Goal: Task Accomplishment & Management: Complete application form

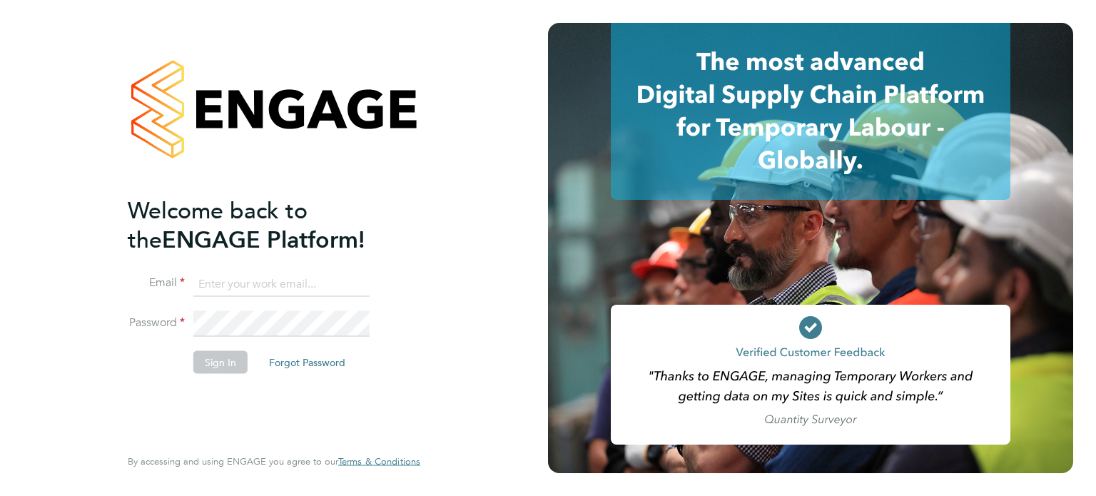
type input "[PERSON_NAME][EMAIL_ADDRESS][DOMAIN_NAME]"
click at [224, 365] on button "Sign In" at bounding box center [220, 361] width 54 height 23
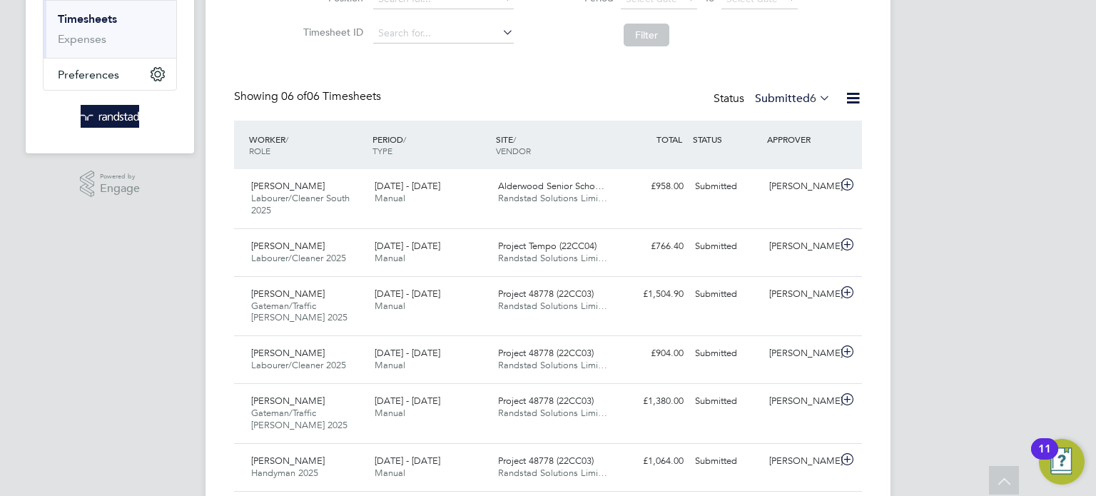
scroll to position [234, 0]
click at [458, 348] on div "[DATE] - [DATE] Manual" at bounding box center [430, 359] width 123 height 36
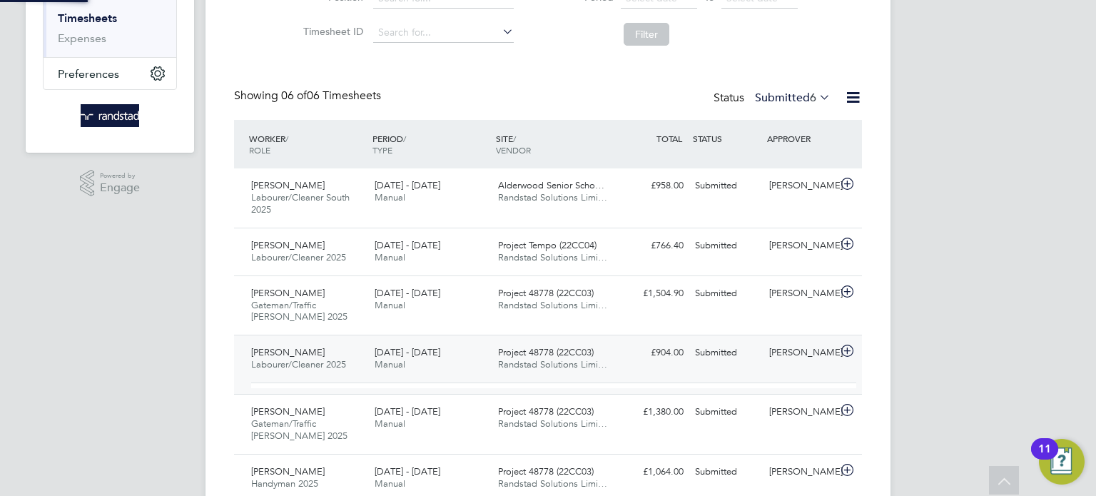
scroll to position [6, 6]
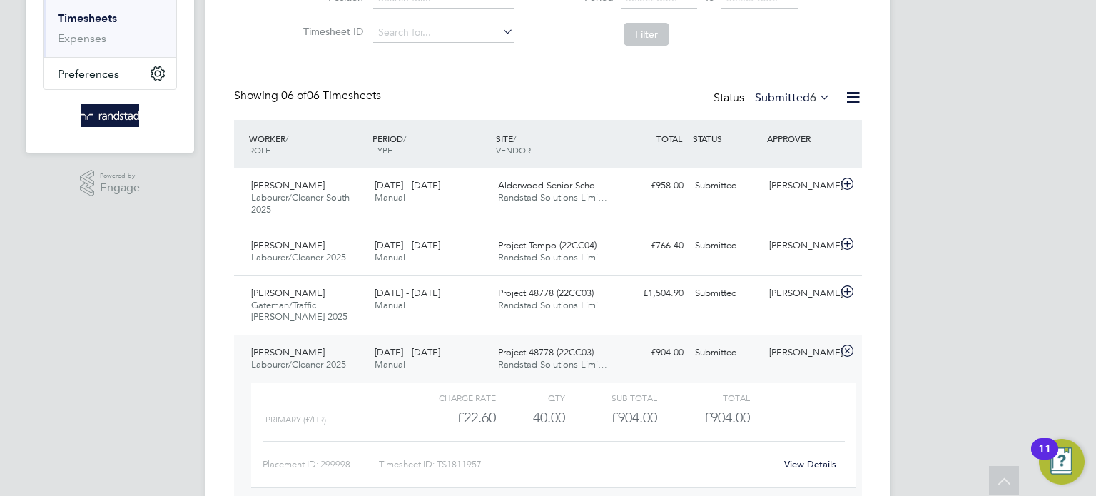
click at [802, 465] on link "View Details" at bounding box center [810, 464] width 52 height 12
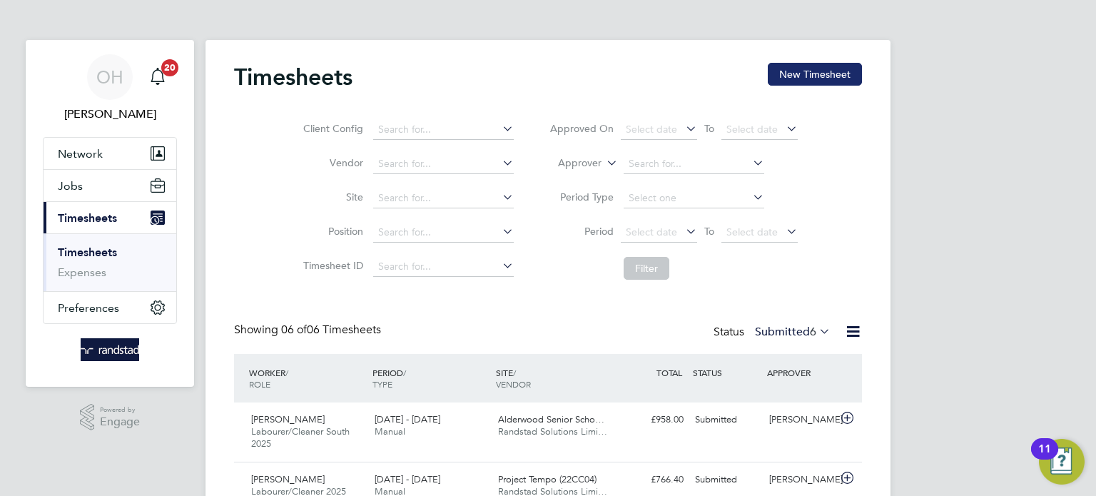
click at [835, 74] on button "New Timesheet" at bounding box center [815, 74] width 94 height 23
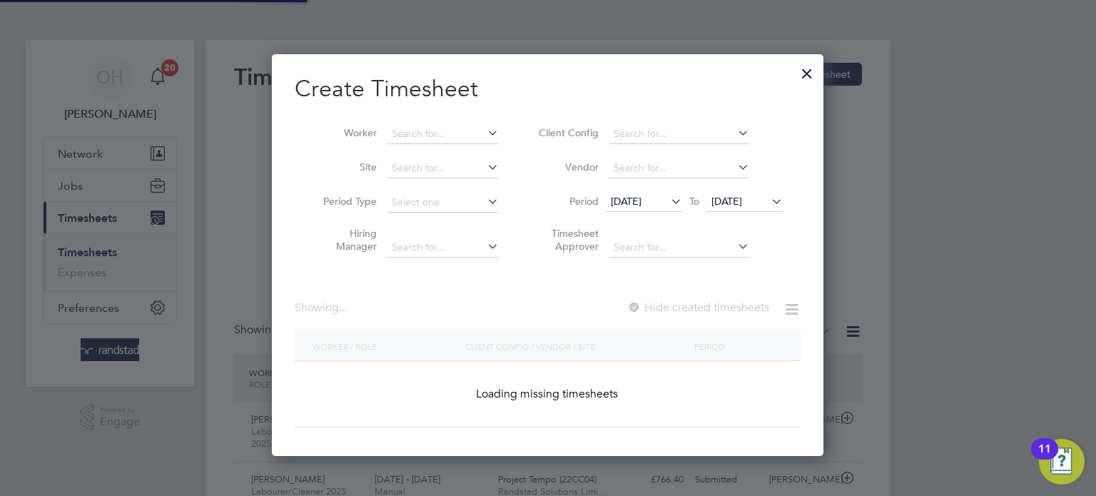
scroll to position [402, 552]
click at [443, 130] on input at bounding box center [443, 134] width 112 height 20
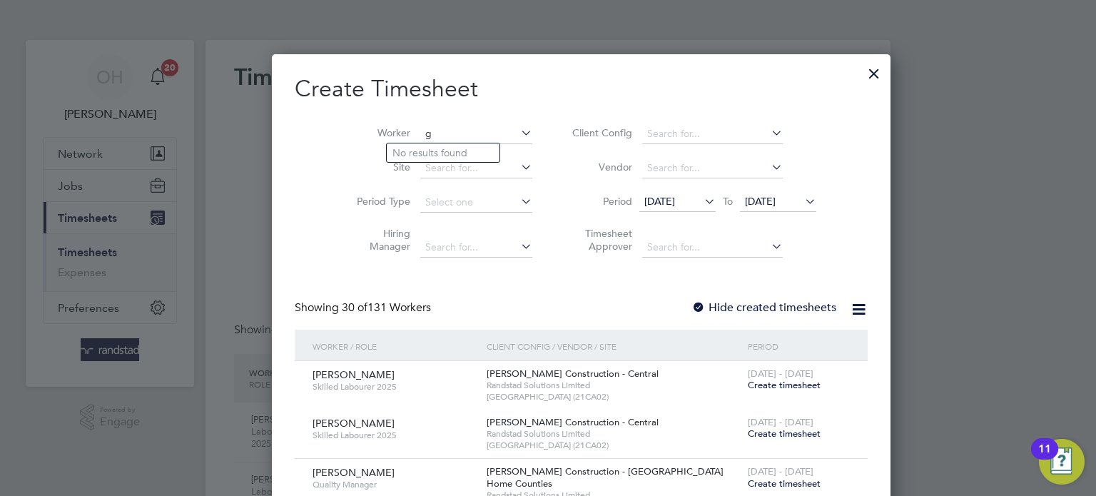
scroll to position [2581, 552]
type input "g"
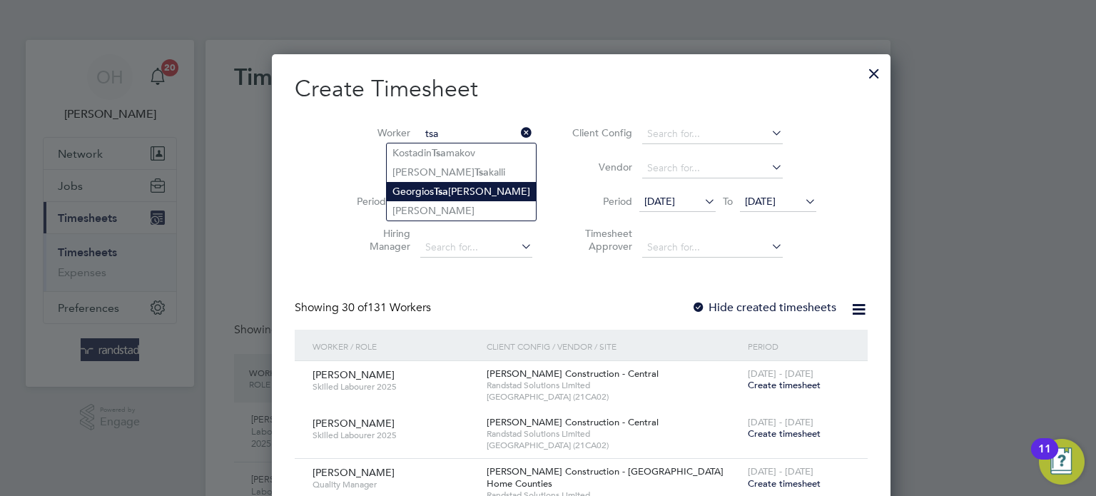
type input "[PERSON_NAME]"
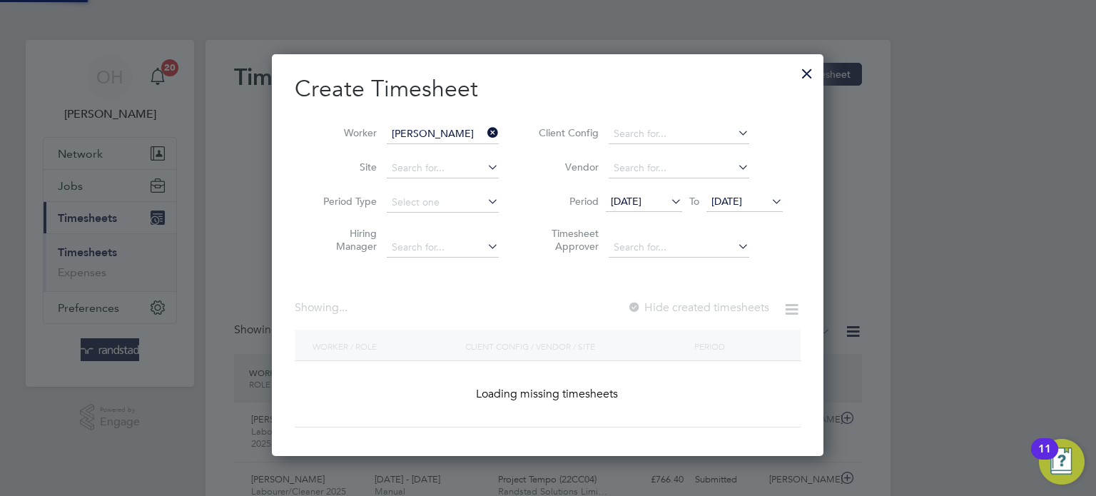
scroll to position [402, 552]
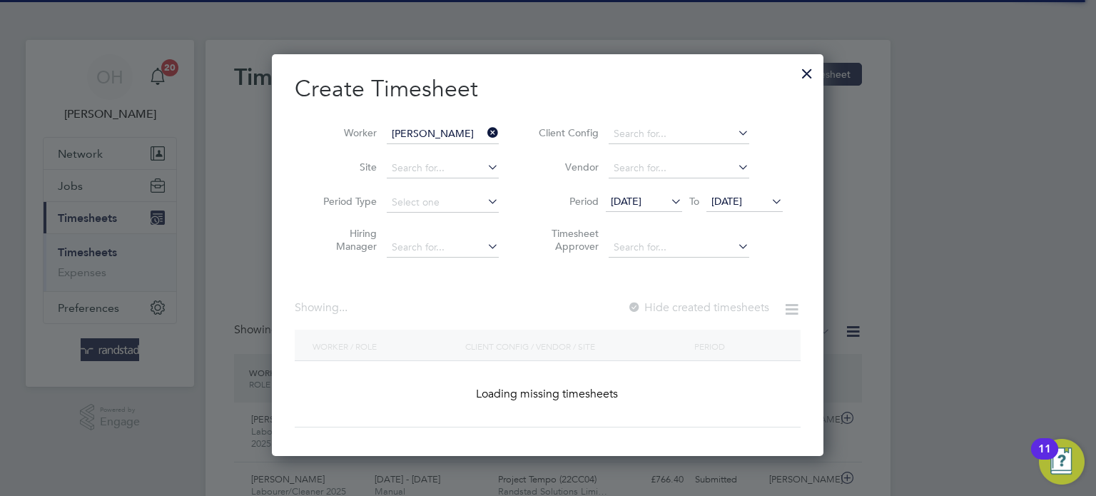
click at [769, 199] on icon at bounding box center [769, 201] width 0 height 20
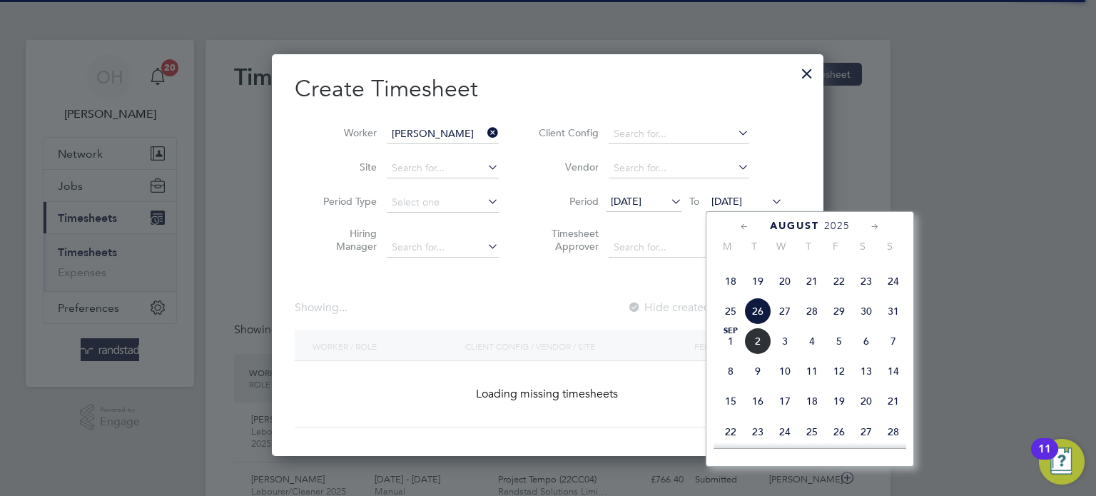
click at [891, 385] on span "14" at bounding box center [893, 371] width 27 height 27
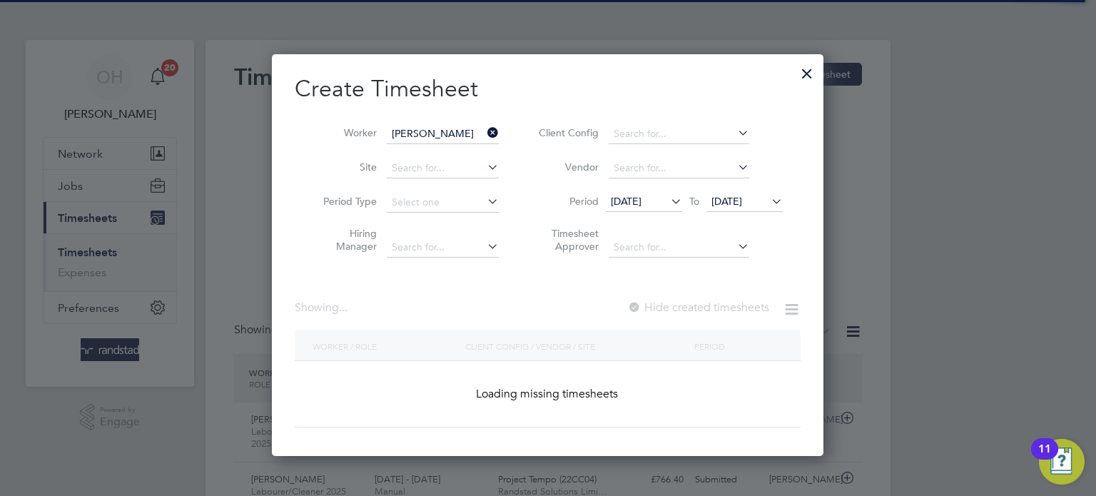
click at [816, 78] on div at bounding box center [807, 70] width 26 height 26
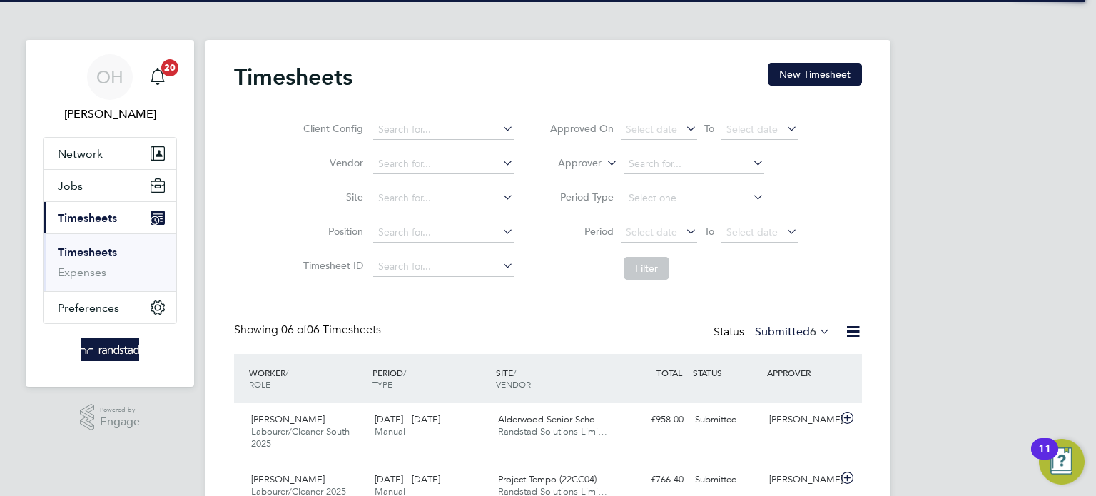
scroll to position [48, 124]
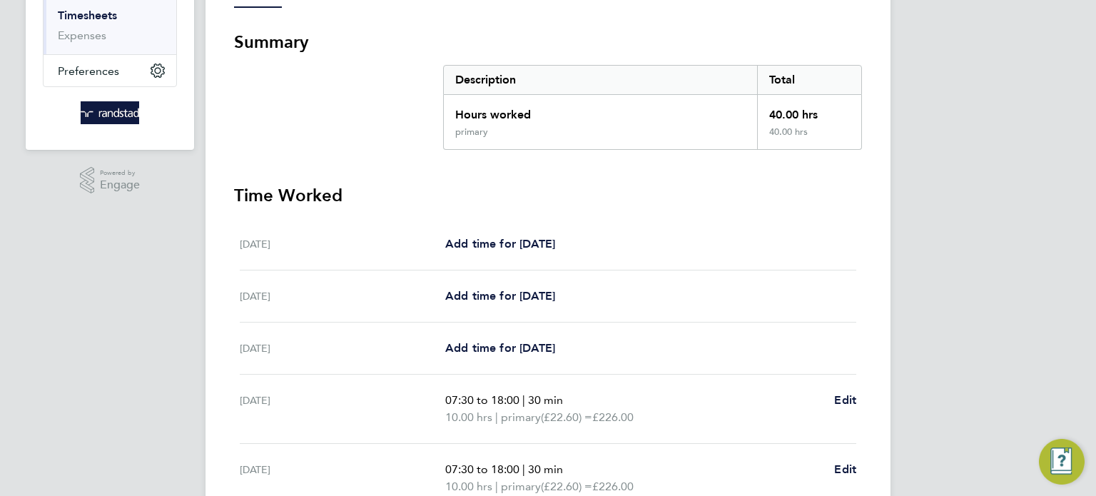
scroll to position [238, 0]
click at [480, 243] on span "Add time for Sat 23 Aug" at bounding box center [500, 243] width 110 height 14
select select "30"
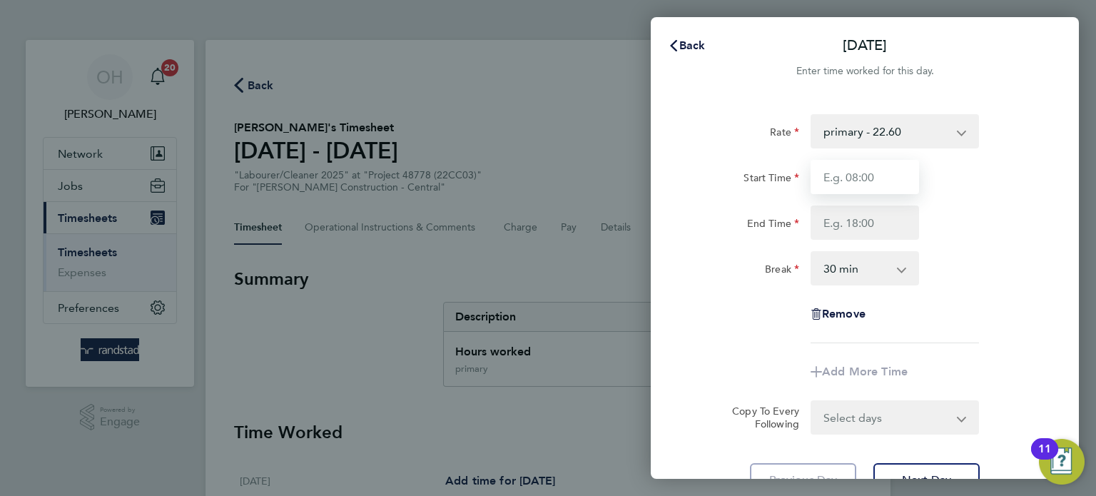
click at [871, 178] on input "Start Time" at bounding box center [865, 177] width 108 height 34
type input "07:30"
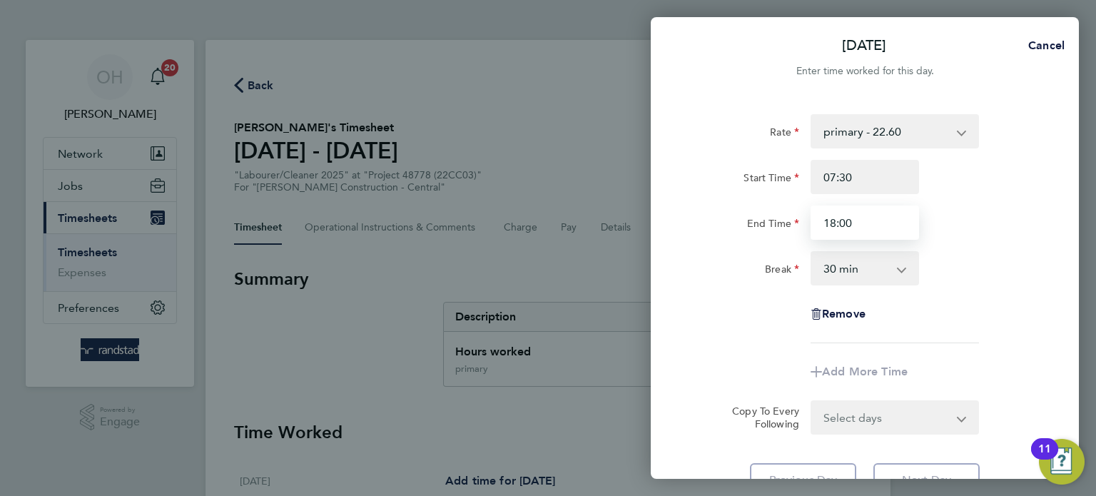
type input "18:00"
click at [1038, 184] on div "Start Time 07:30" at bounding box center [865, 177] width 360 height 34
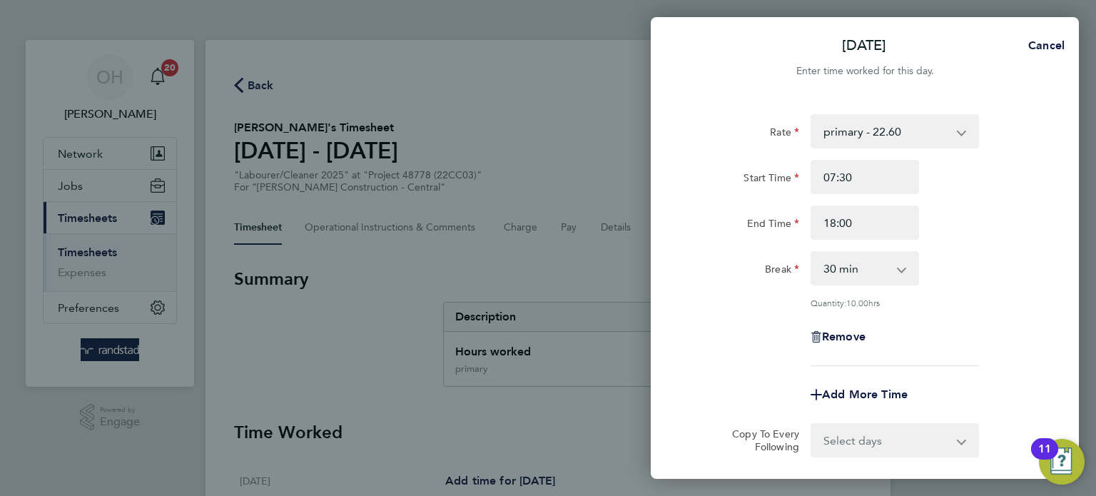
scroll to position [148, 0]
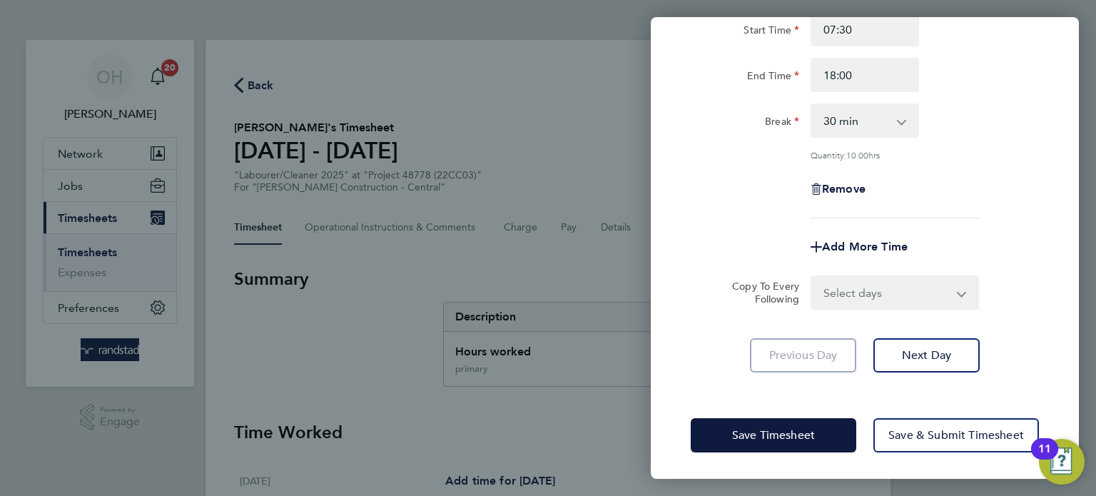
click at [913, 292] on select "Select days Day Weekday (Mon-Fri) Monday Tuesday Wednesday Thursday Friday Sund…" at bounding box center [887, 292] width 150 height 31
select select "DAY"
click at [812, 277] on select "Select days Day Weekday (Mon-Fri) Monday Tuesday Wednesday Thursday Friday Sund…" at bounding box center [887, 292] width 150 height 31
select select "2025-08-29"
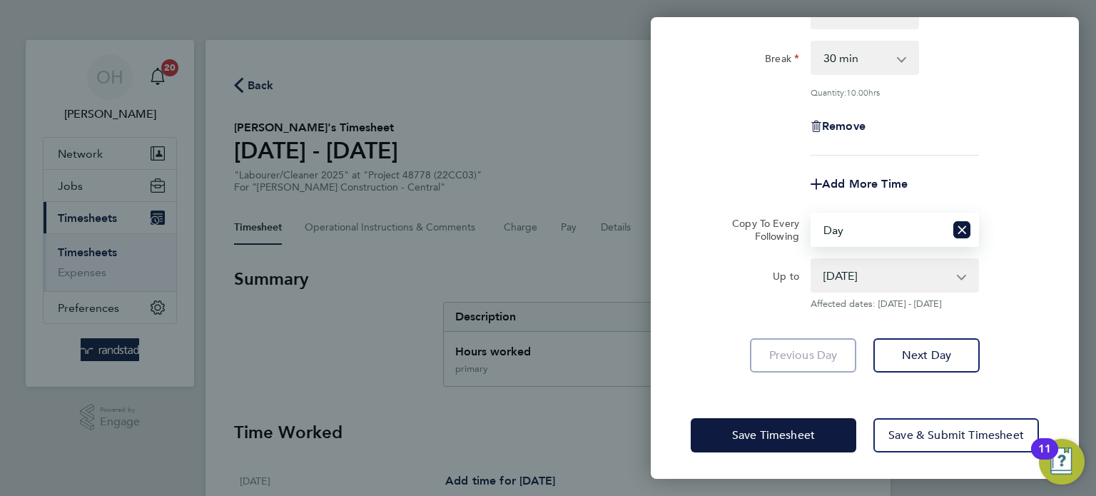
scroll to position [0, 0]
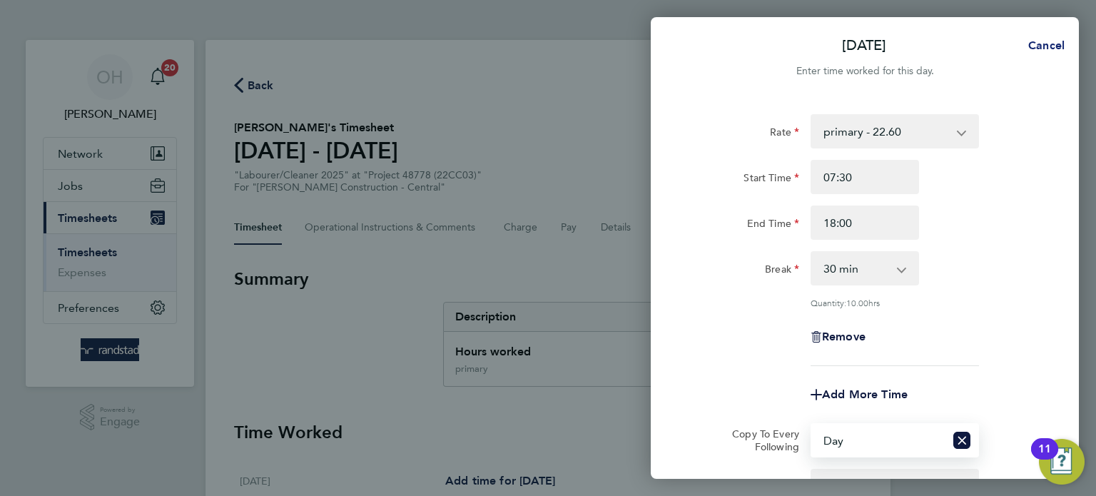
click at [1045, 49] on span "Cancel" at bounding box center [1044, 46] width 41 height 14
select select "0: null"
select select "30"
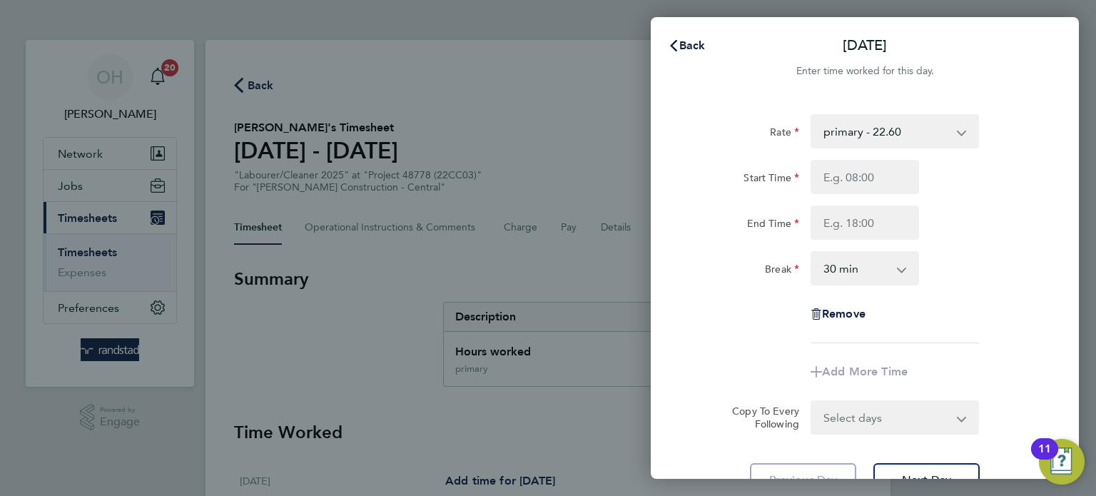
click at [1045, 49] on div "Back Sat 23 Aug" at bounding box center [865, 46] width 428 height 34
click at [854, 172] on input "Start Time" at bounding box center [865, 177] width 108 height 34
type input "07:30"
type input "17:00"
click at [897, 135] on select "primary - 22.60" at bounding box center [886, 131] width 148 height 31
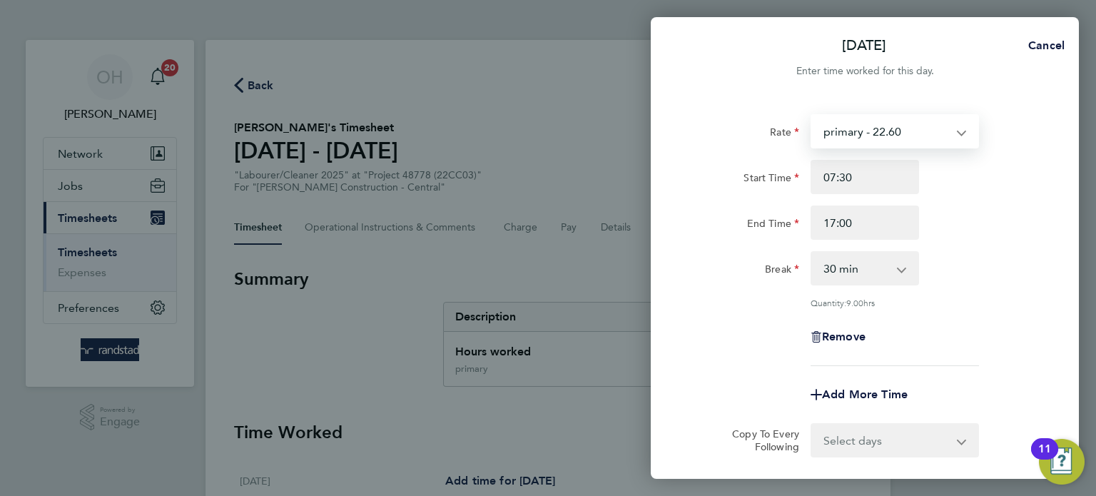
click at [993, 243] on div "Rate primary - 22.60 Start Time 07:30 End Time 17:00 Break 0 min 15 min 30 min …" at bounding box center [865, 240] width 348 height 252
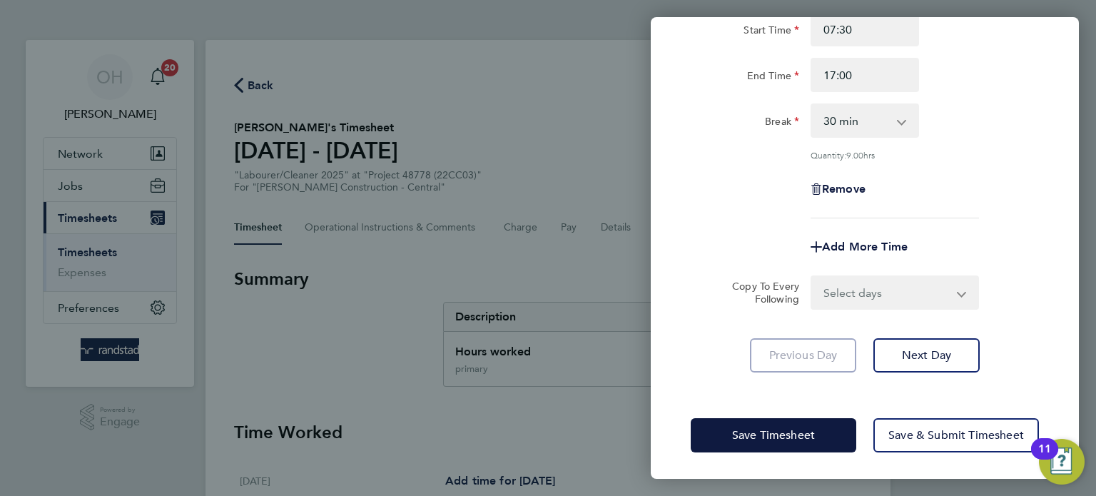
click at [932, 295] on select "Select days Day Weekday (Mon-Fri) Monday Tuesday Wednesday Thursday Friday Sund…" at bounding box center [887, 292] width 150 height 31
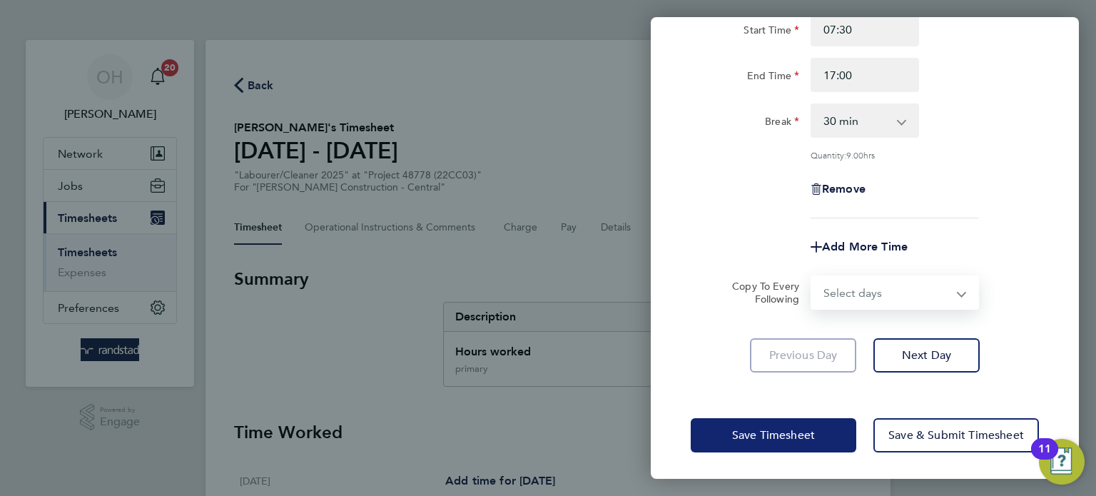
click at [809, 425] on button "Save Timesheet" at bounding box center [774, 435] width 166 height 34
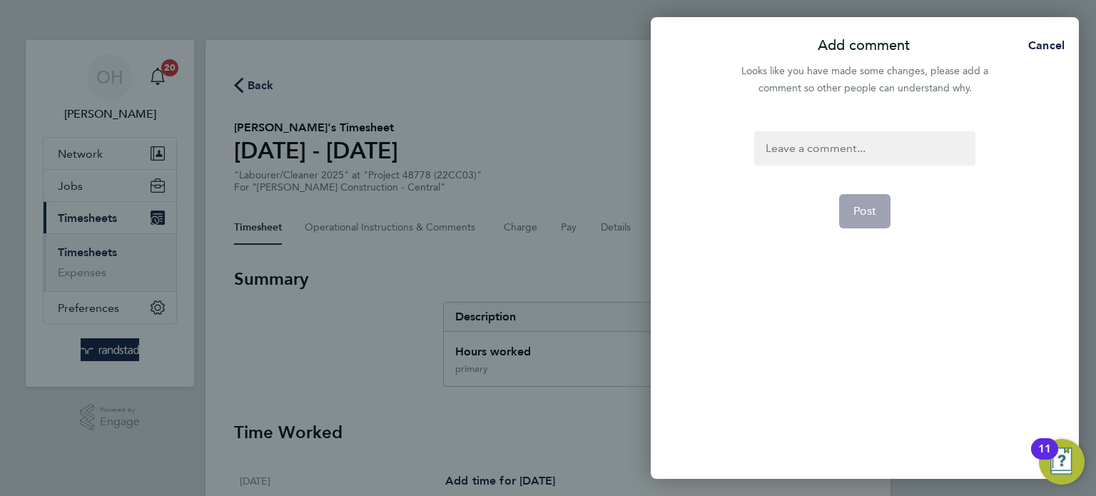
click at [854, 149] on div at bounding box center [864, 148] width 221 height 34
click at [881, 213] on button "Post" at bounding box center [865, 211] width 52 height 34
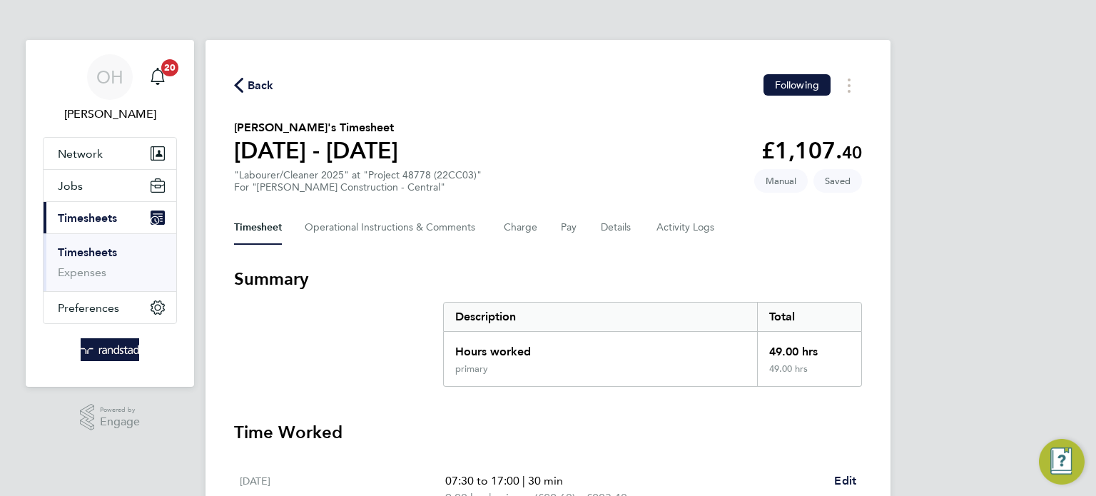
scroll to position [532, 0]
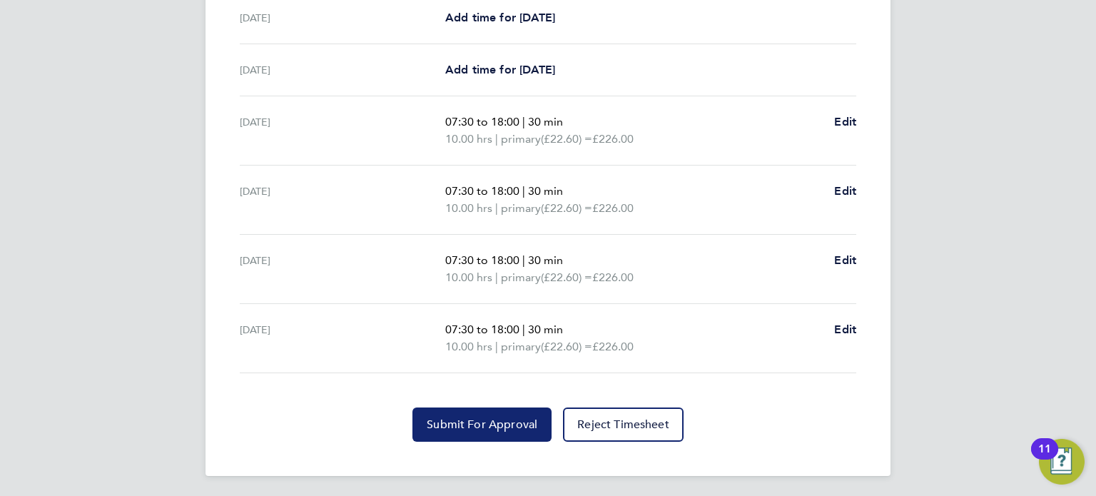
click at [520, 414] on button "Submit For Approval" at bounding box center [481, 425] width 139 height 34
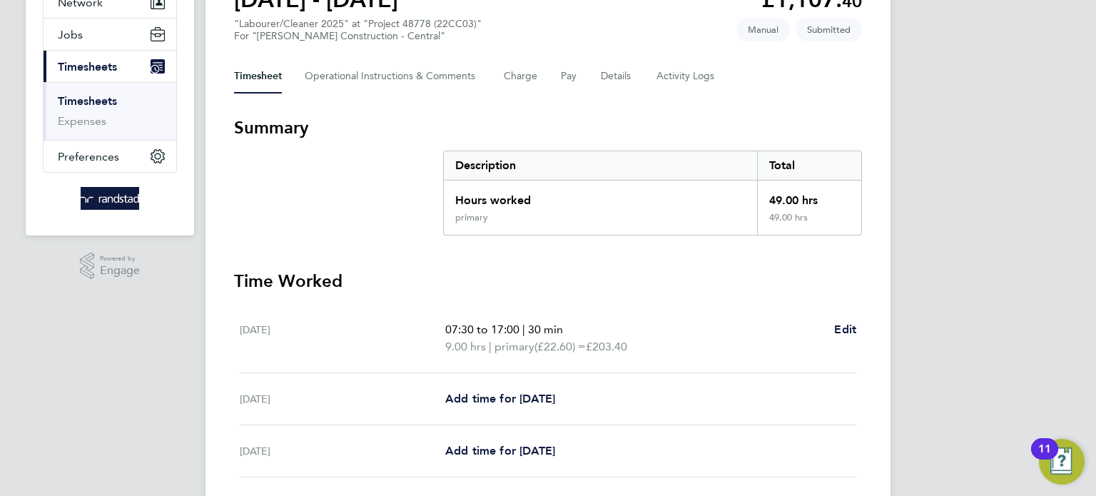
scroll to position [0, 0]
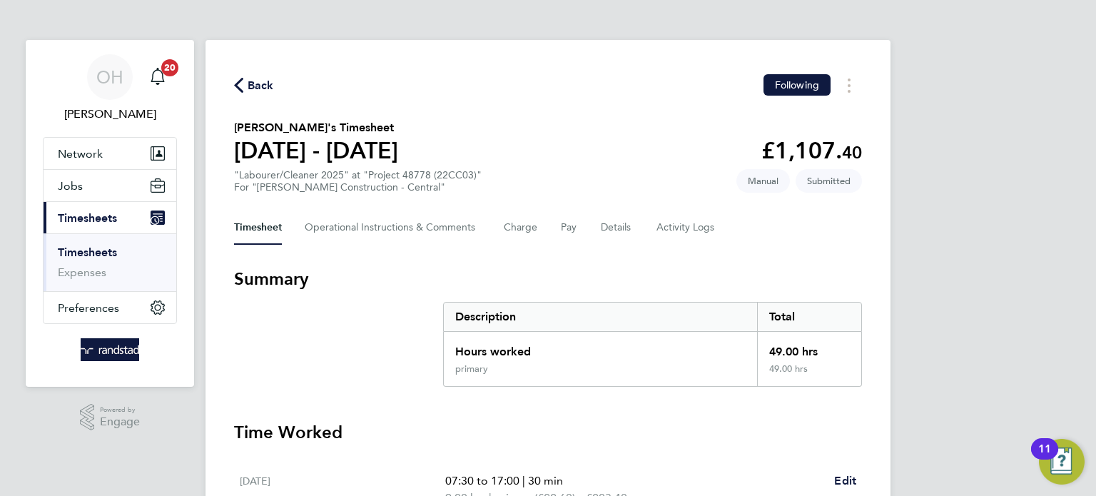
click at [263, 81] on span "Back" at bounding box center [261, 85] width 26 height 17
